Goal: Information Seeking & Learning: Learn about a topic

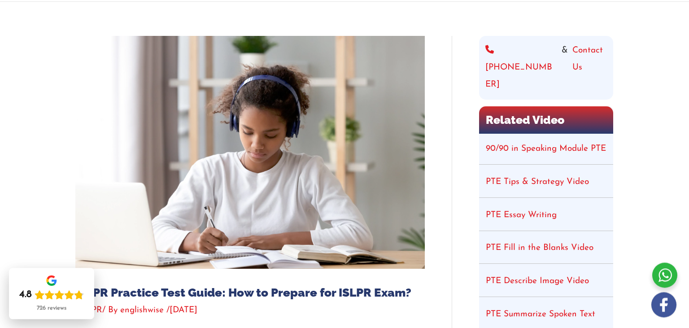
scroll to position [135, 0]
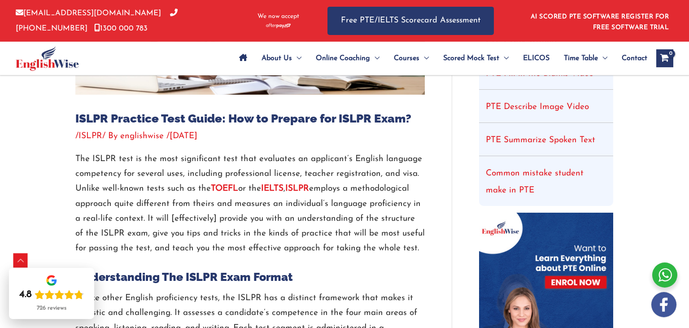
scroll to position [273, 0]
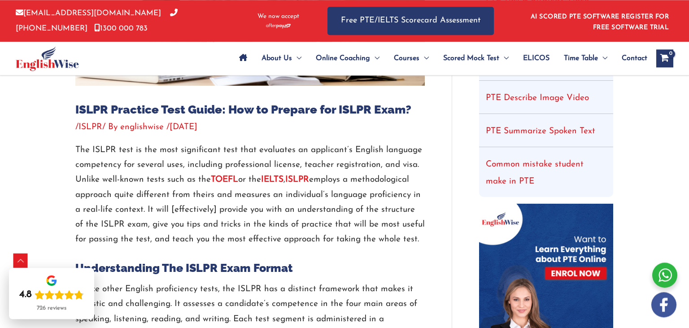
click at [314, 164] on p "The ISLPR test is the most significant test that evaluates an applicant’s Engli…" at bounding box center [249, 195] width 349 height 105
click at [388, 166] on p "The ISLPR test is the most significant test that evaluates an applicant’s Engli…" at bounding box center [249, 195] width 349 height 105
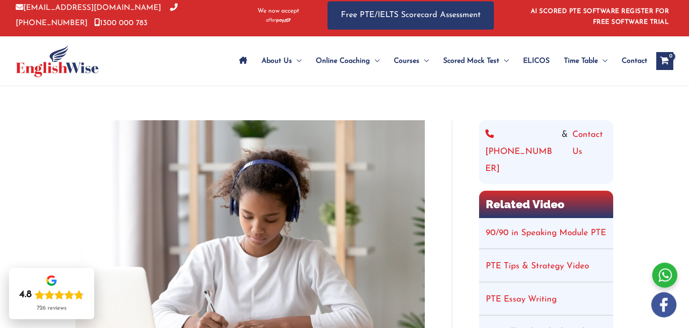
scroll to position [0, 0]
